Goal: Information Seeking & Learning: Learn about a topic

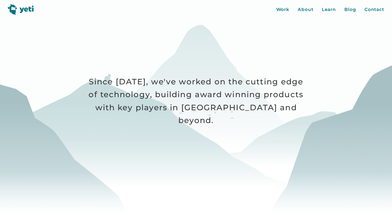
scroll to position [91, 0]
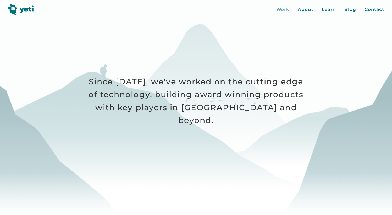
click at [280, 8] on div "Work" at bounding box center [282, 9] width 13 height 7
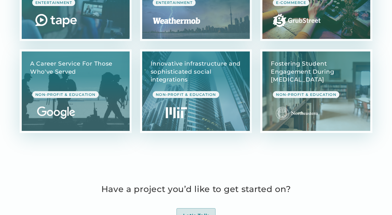
scroll to position [1516, 0]
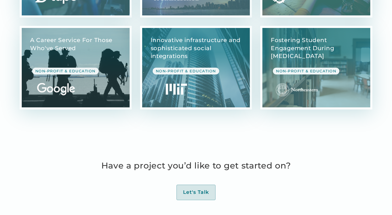
click at [108, 52] on link "View Case Study" at bounding box center [76, 68] width 108 height 80
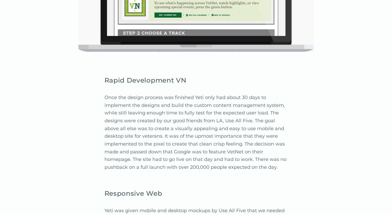
scroll to position [1105, 0]
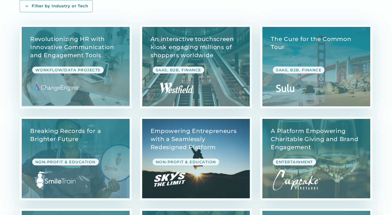
scroll to position [105, 0]
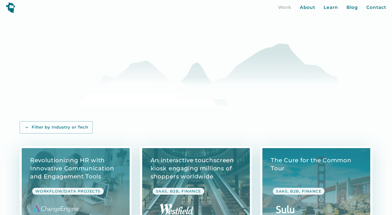
scroll to position [105, 0]
